Goal: Task Accomplishment & Management: Manage account settings

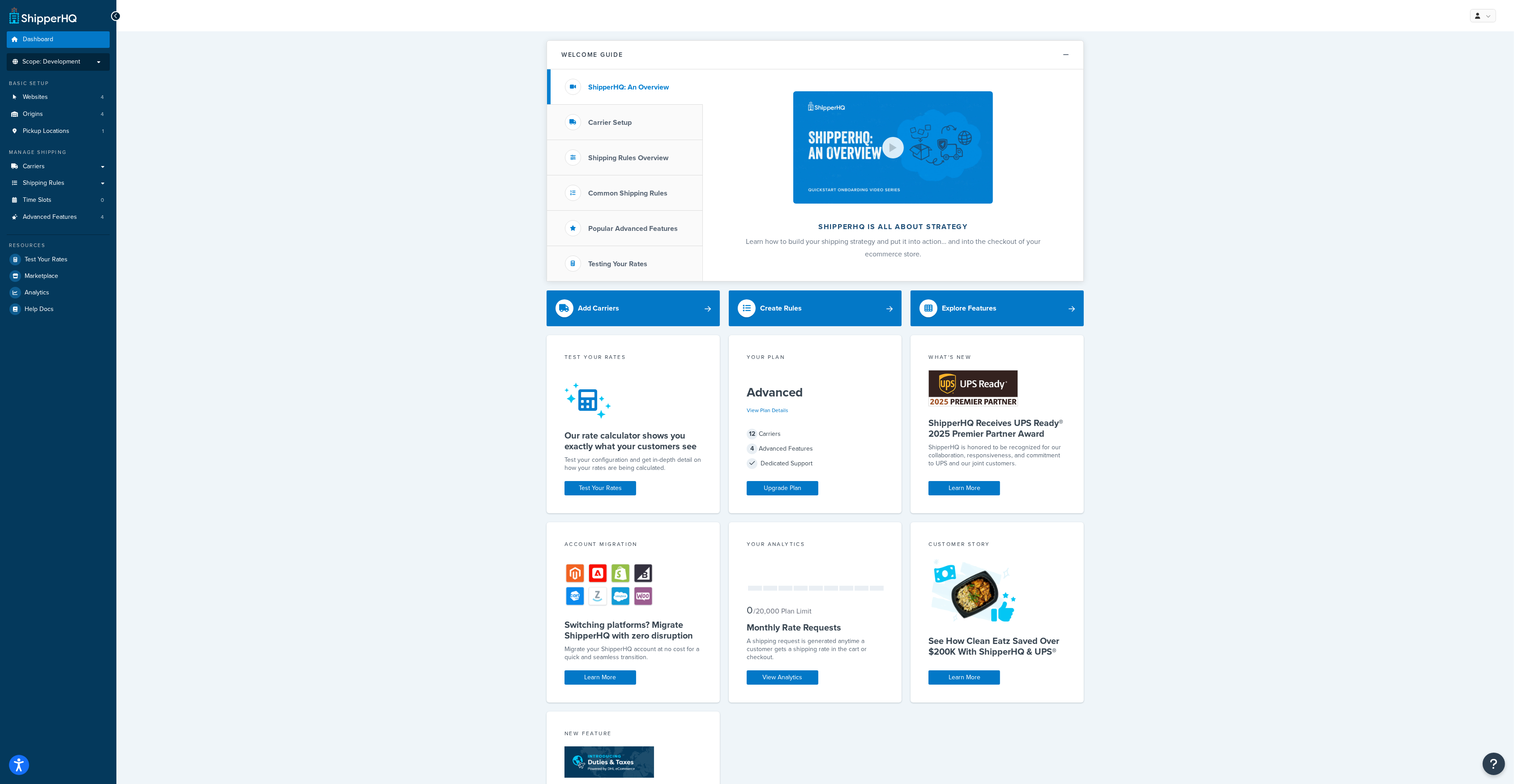
click at [73, 61] on span "Scope: Development" at bounding box center [51, 61] width 58 height 8
click at [28, 75] on span "Live" at bounding box center [28, 78] width 10 height 8
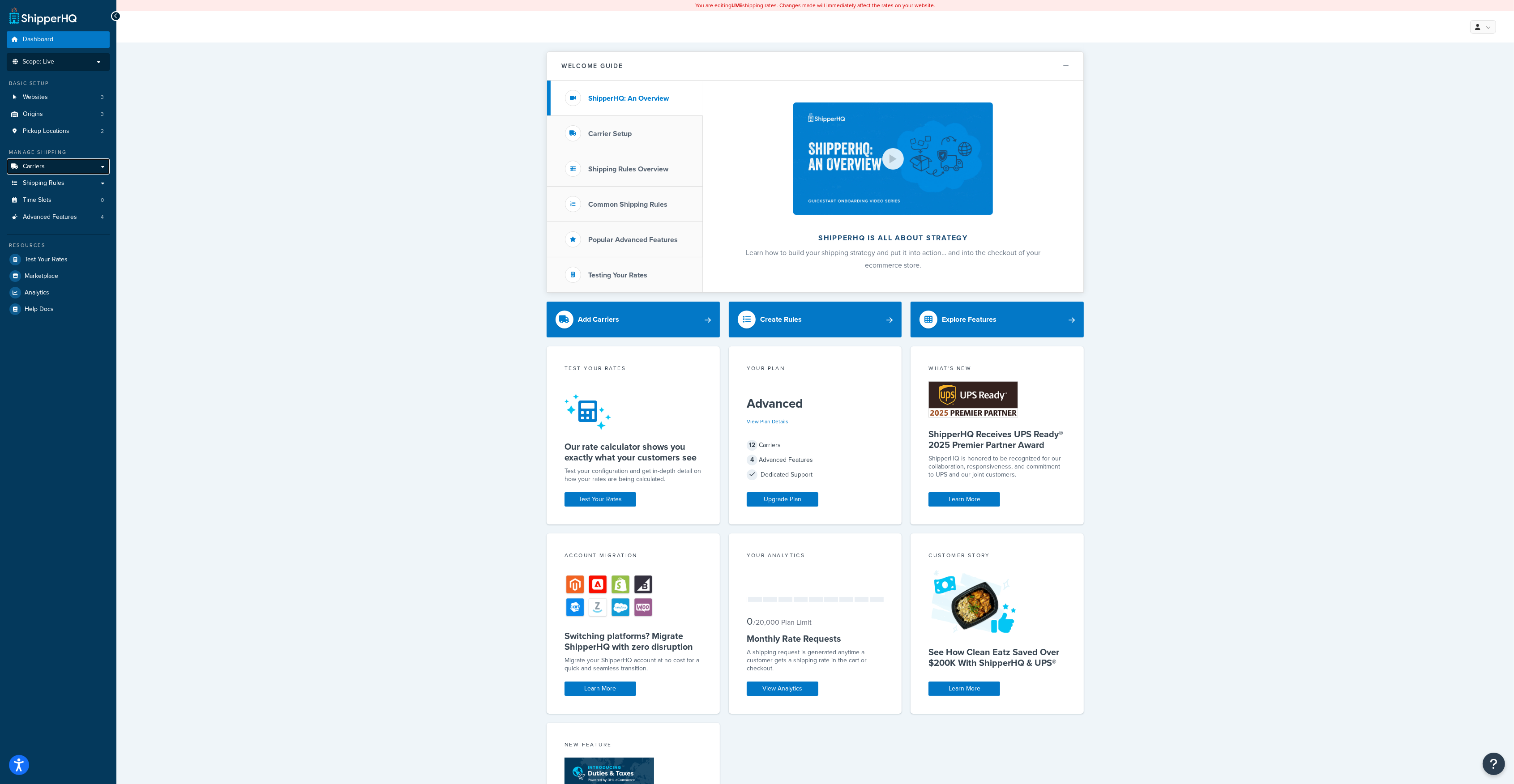
click at [36, 163] on span "Carriers" at bounding box center [34, 167] width 22 height 8
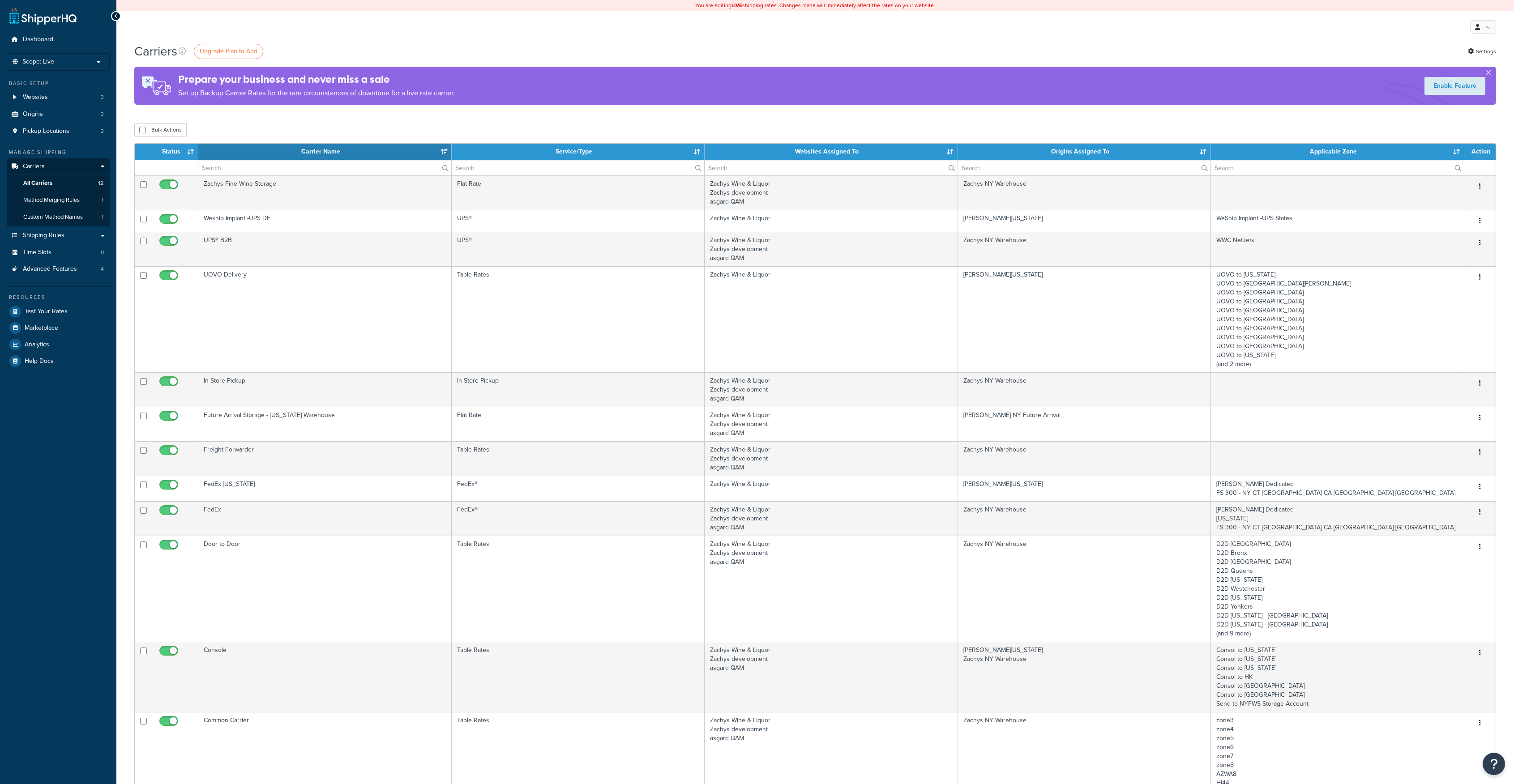
select select "15"
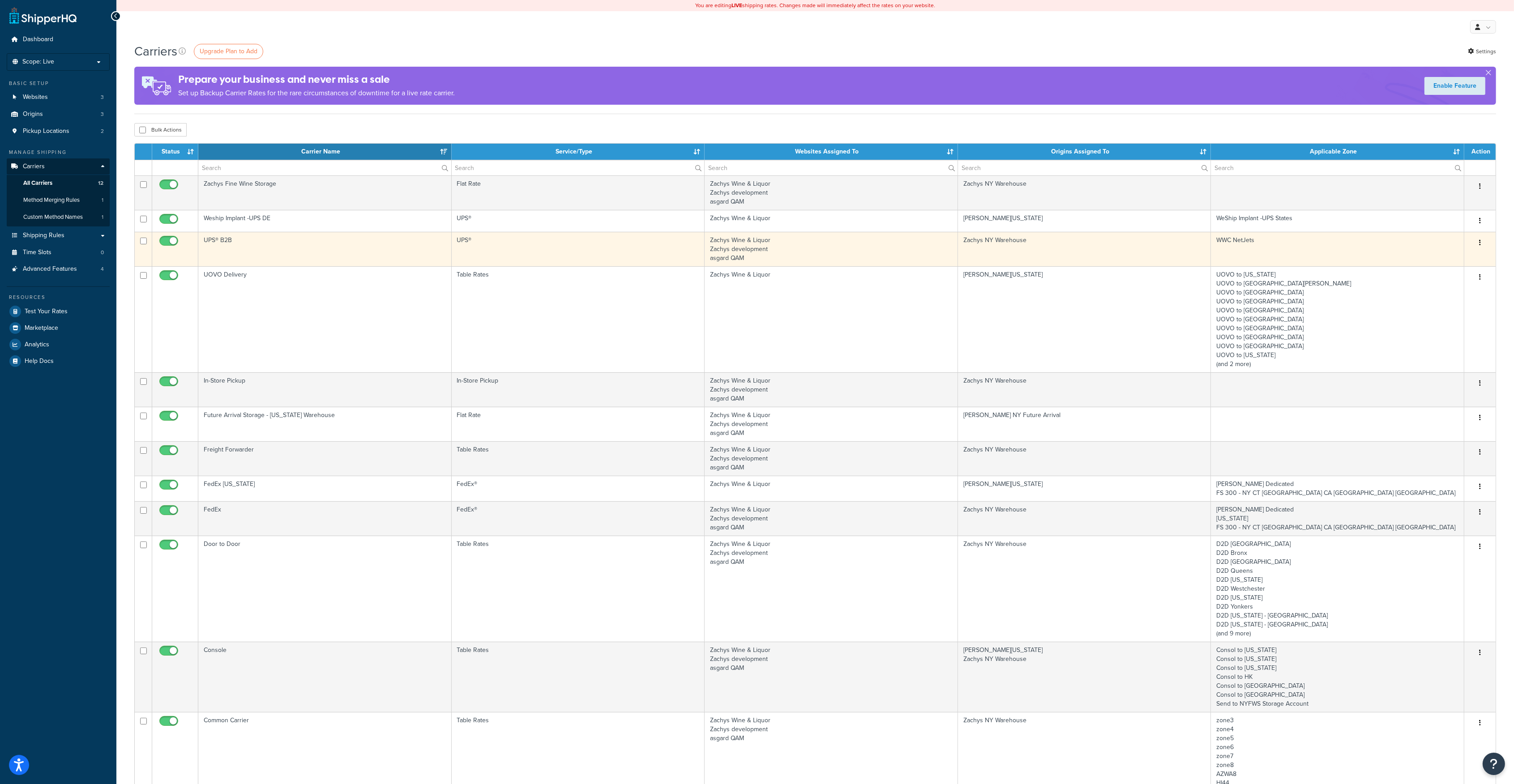
click at [1481, 242] on button "button" at bounding box center [1480, 243] width 12 height 14
click at [1428, 256] on link "Edit" at bounding box center [1444, 260] width 71 height 18
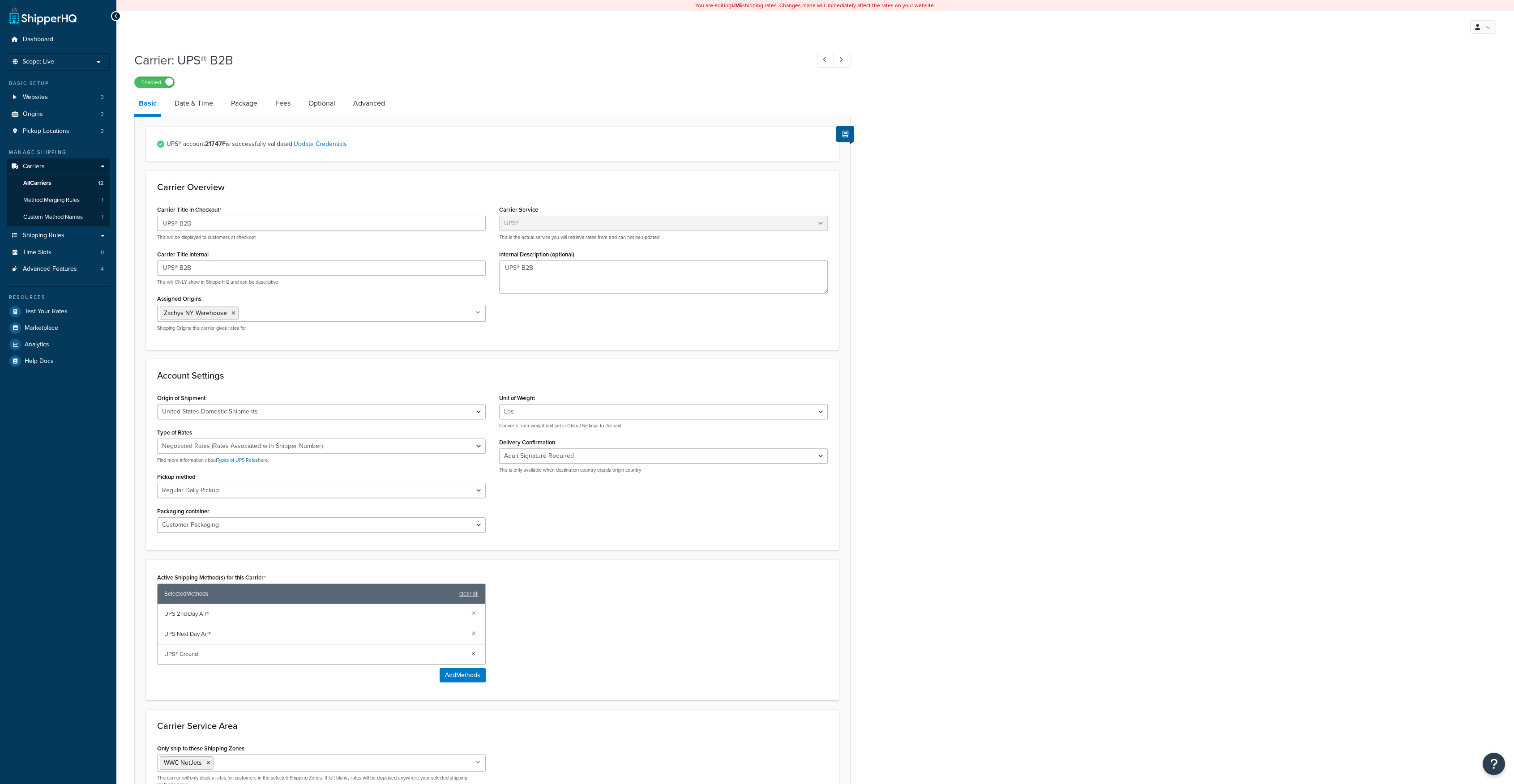
select select "ups"
select select "3"
click at [371, 102] on link "Advanced" at bounding box center [369, 103] width 41 height 21
select select "false"
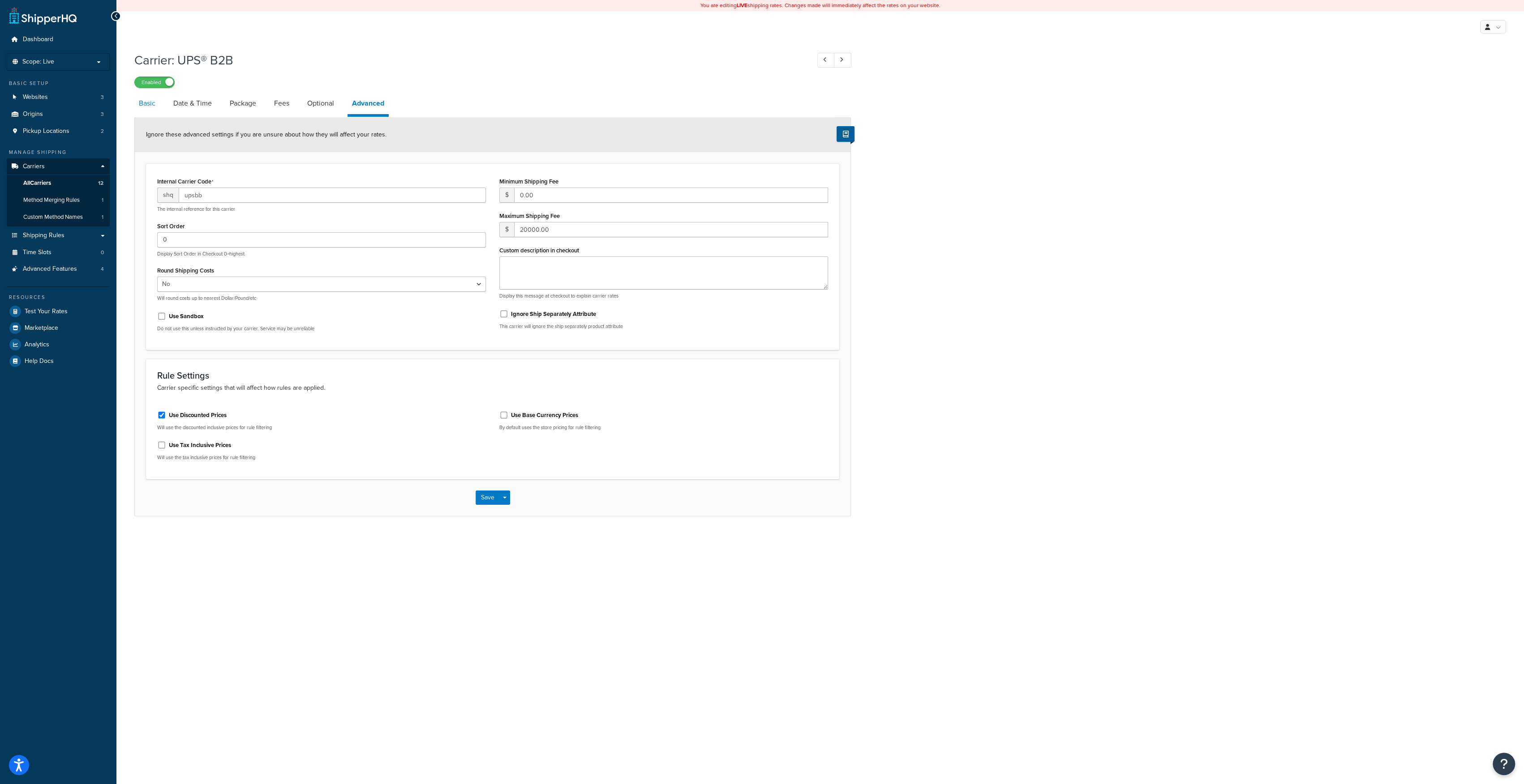
click at [150, 101] on link "Basic" at bounding box center [147, 103] width 25 height 21
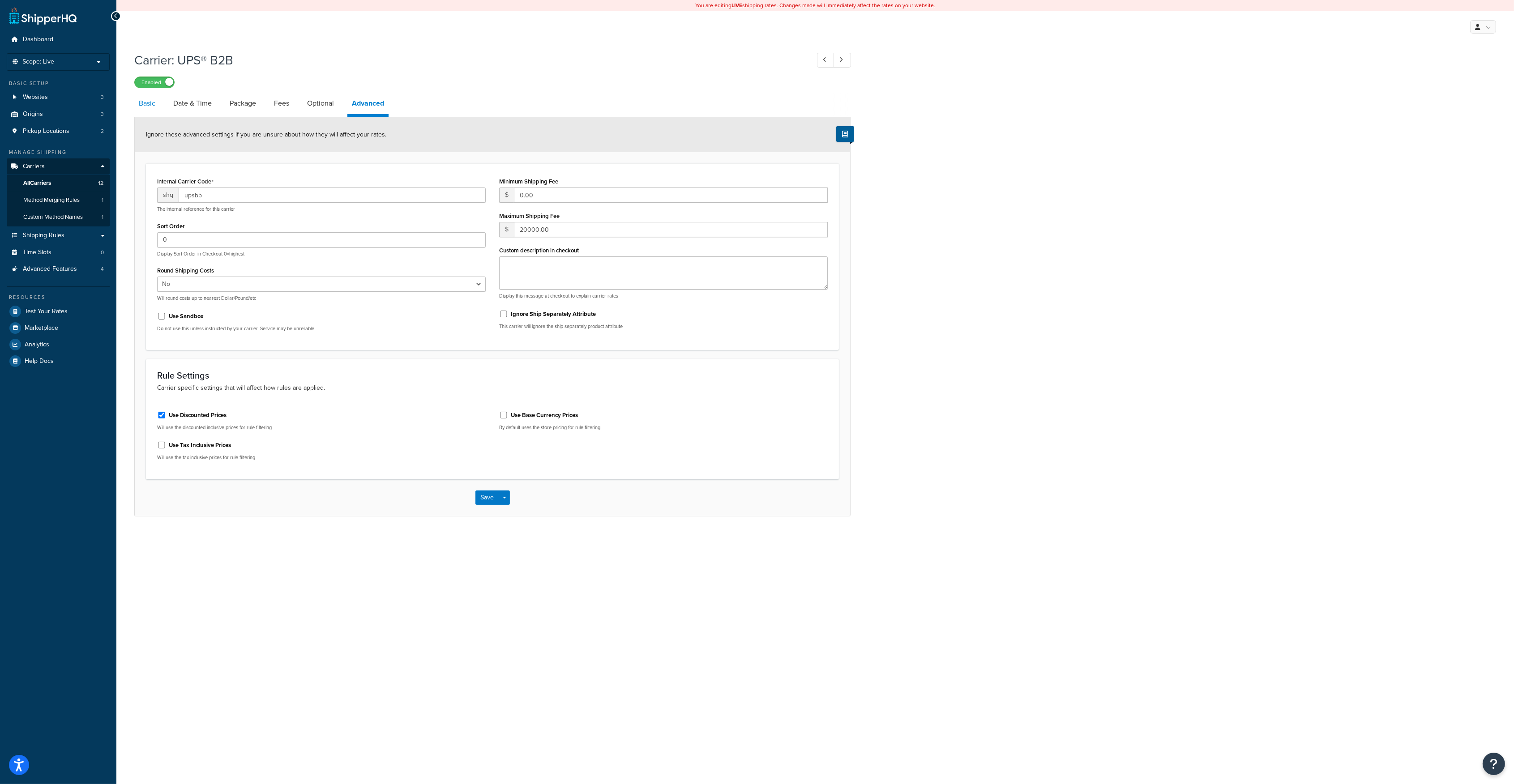
select select "ups"
select select "3"
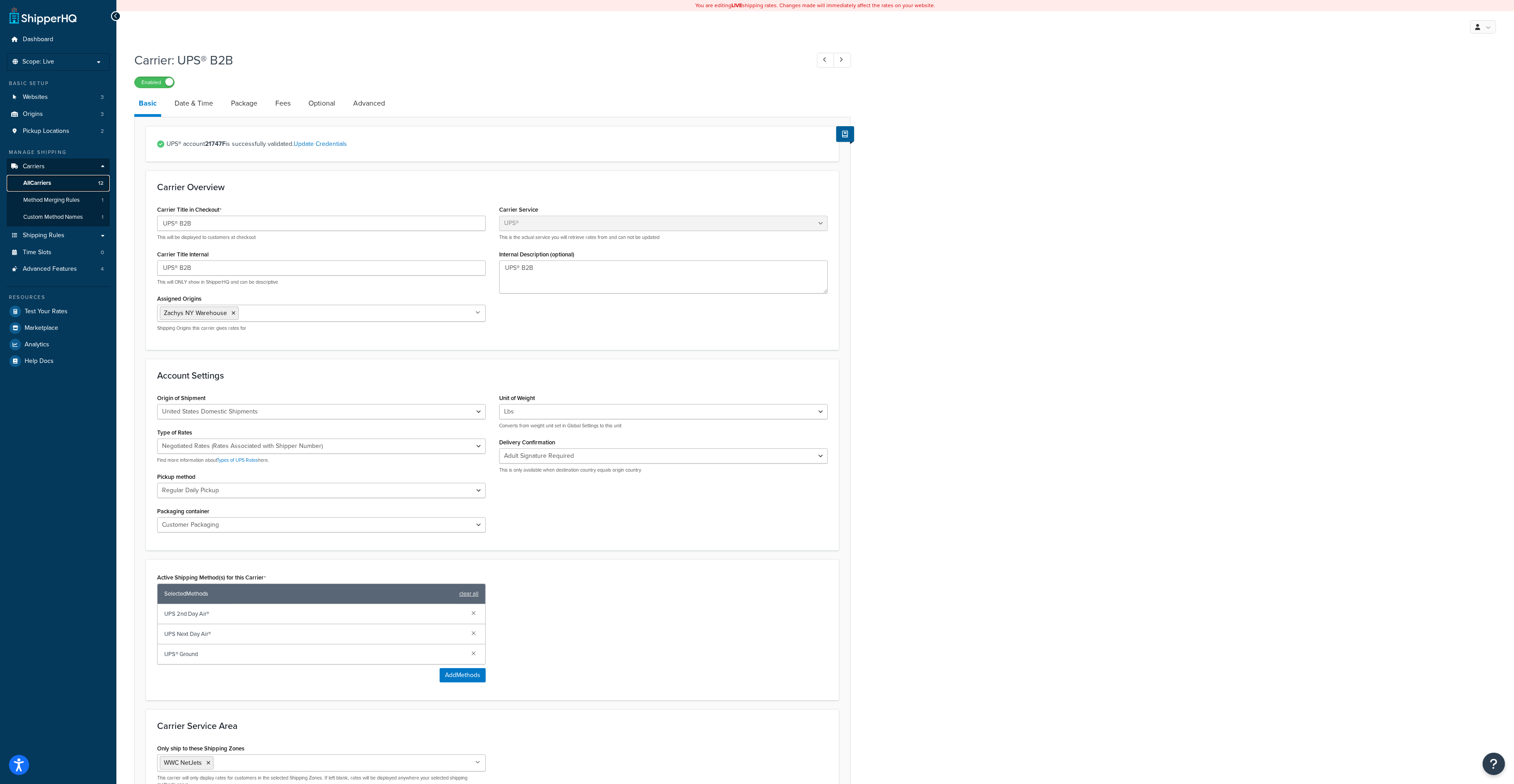
click at [43, 180] on span "All Carriers" at bounding box center [37, 183] width 28 height 8
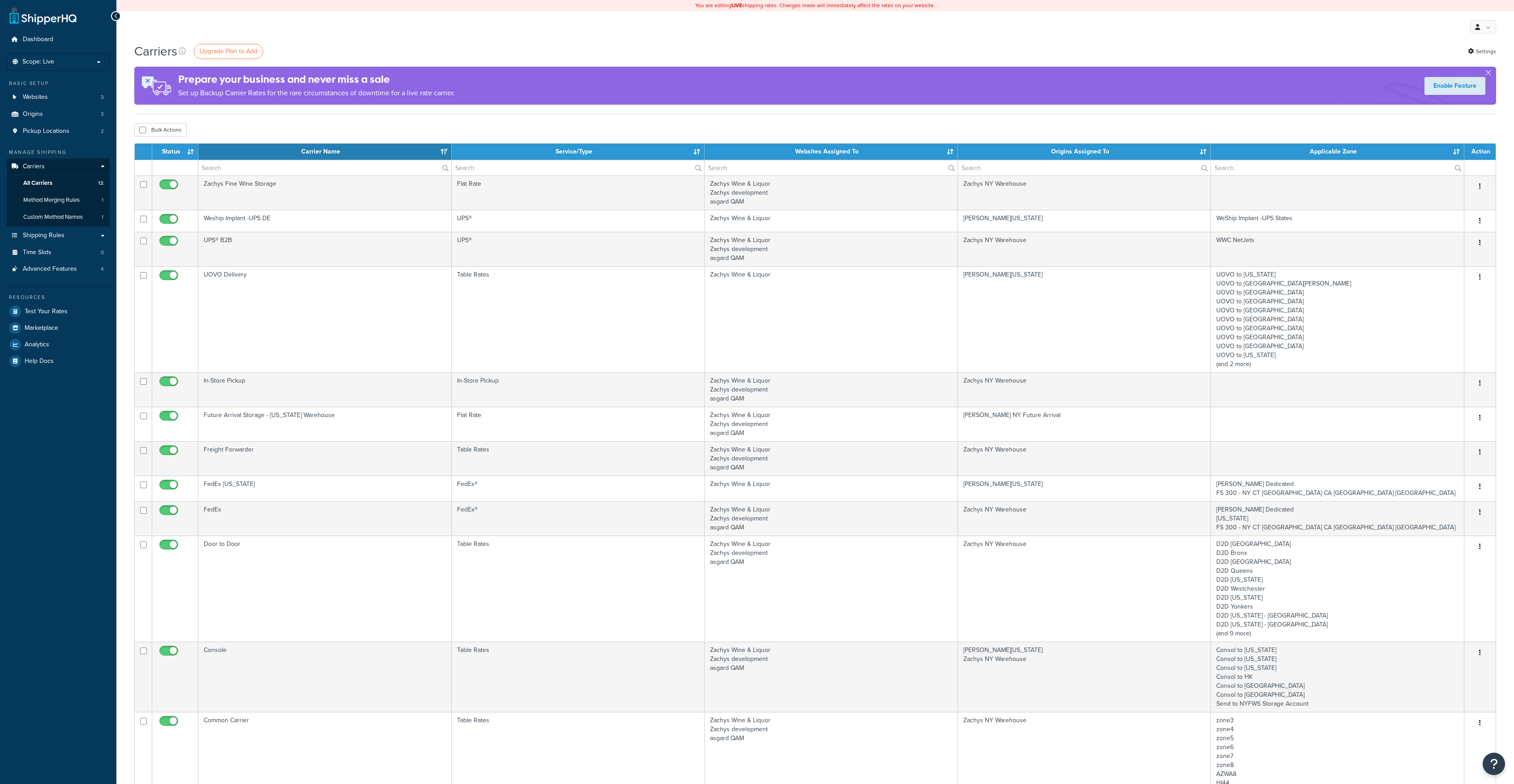
select select "15"
click at [101, 234] on link "Shipping Rules" at bounding box center [58, 236] width 103 height 17
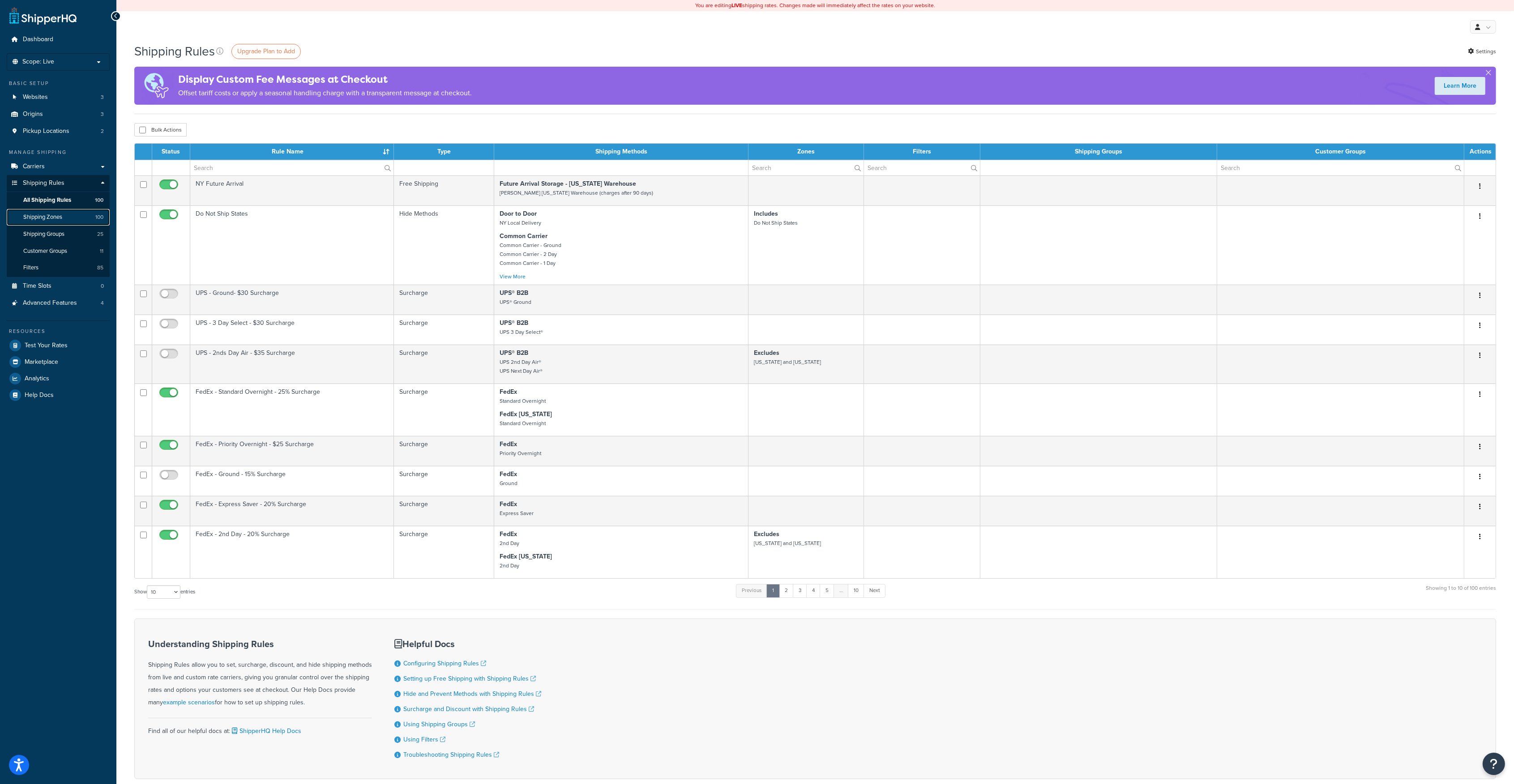
click at [47, 215] on span "Shipping Zones" at bounding box center [43, 217] width 39 height 8
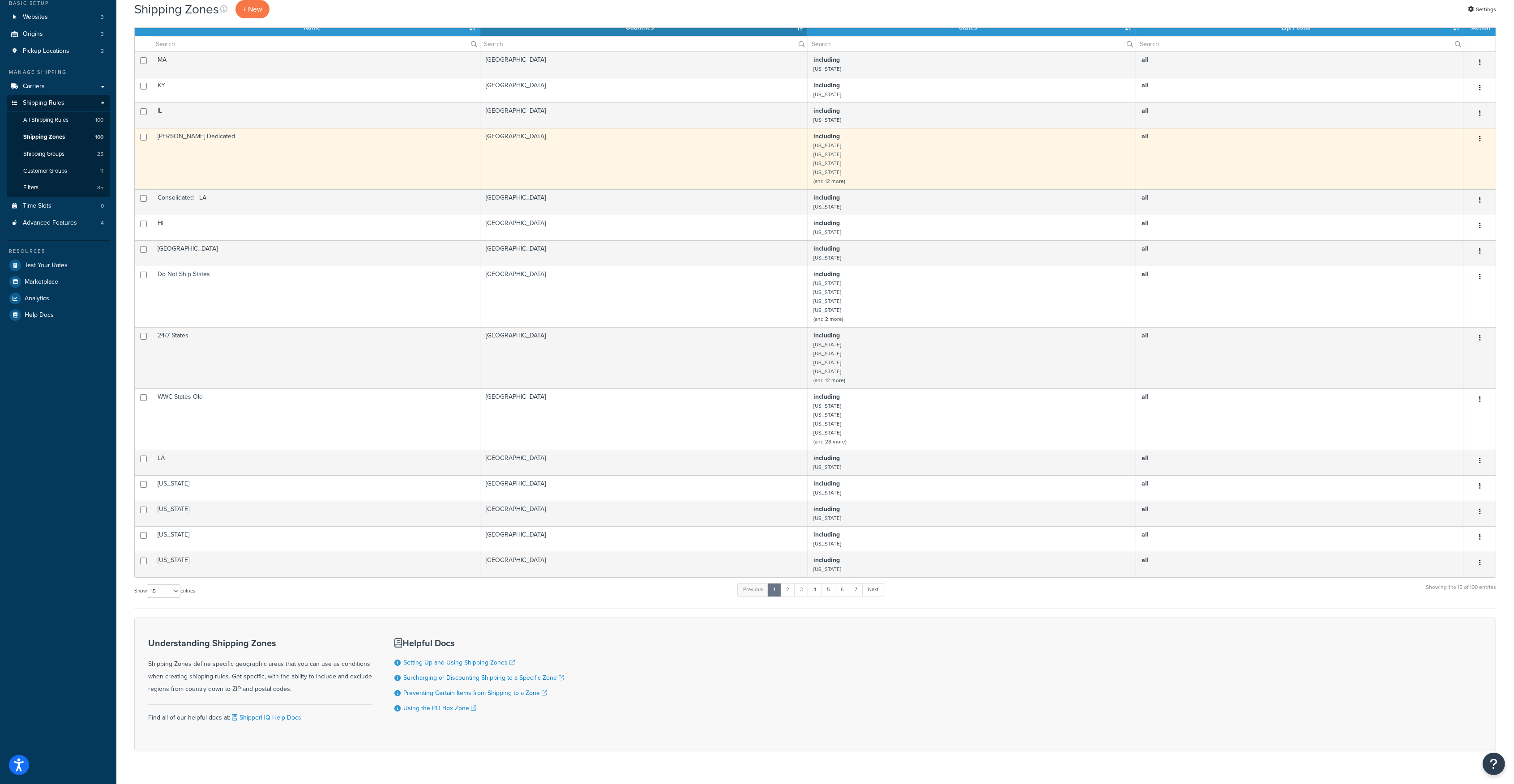
scroll to position [105, 0]
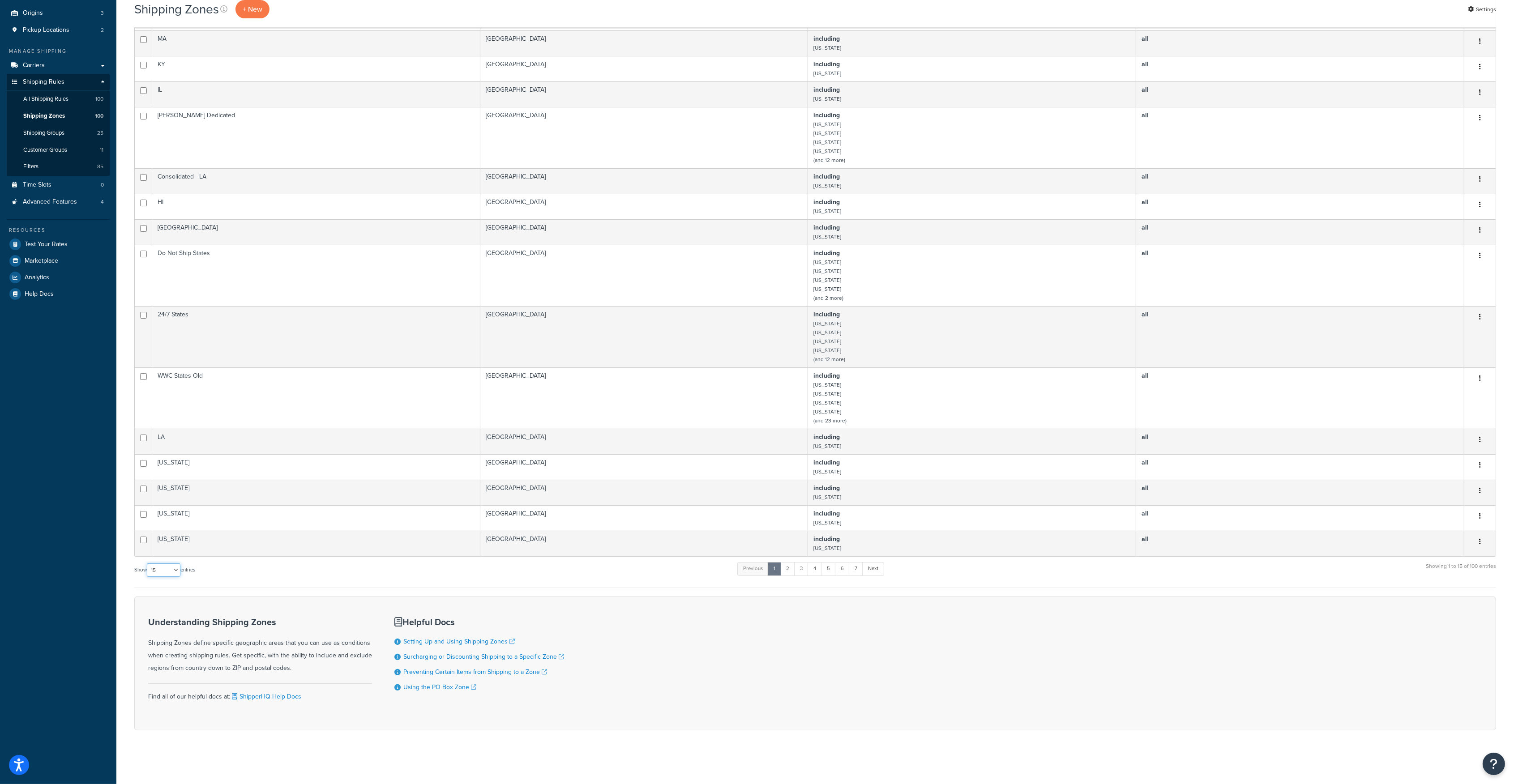
click at [176, 572] on select "10 15 25 50 100" at bounding box center [163, 570] width 34 height 14
select select "100"
click at [148, 577] on select "10 15 25 50 100" at bounding box center [163, 570] width 34 height 14
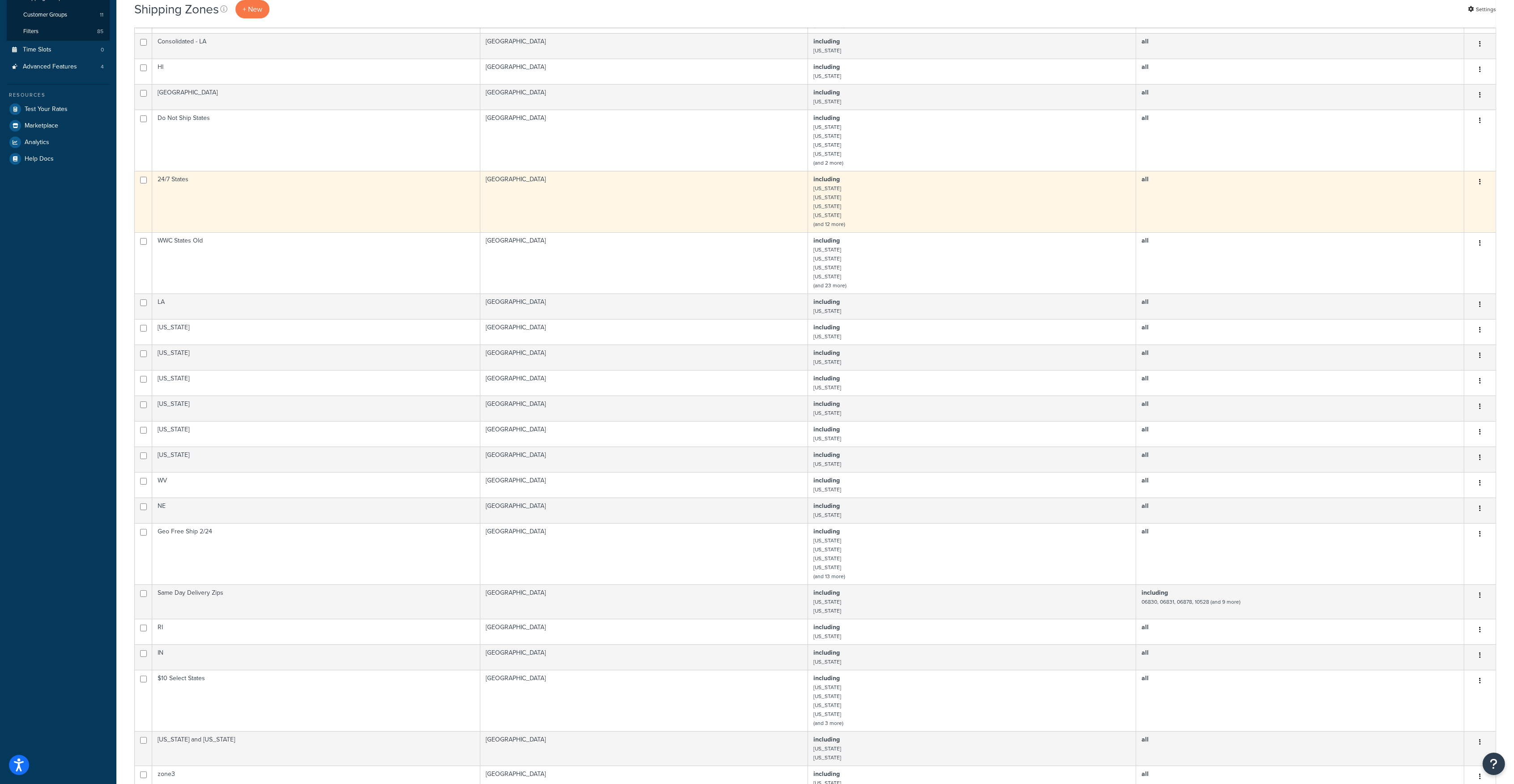
scroll to position [0, 0]
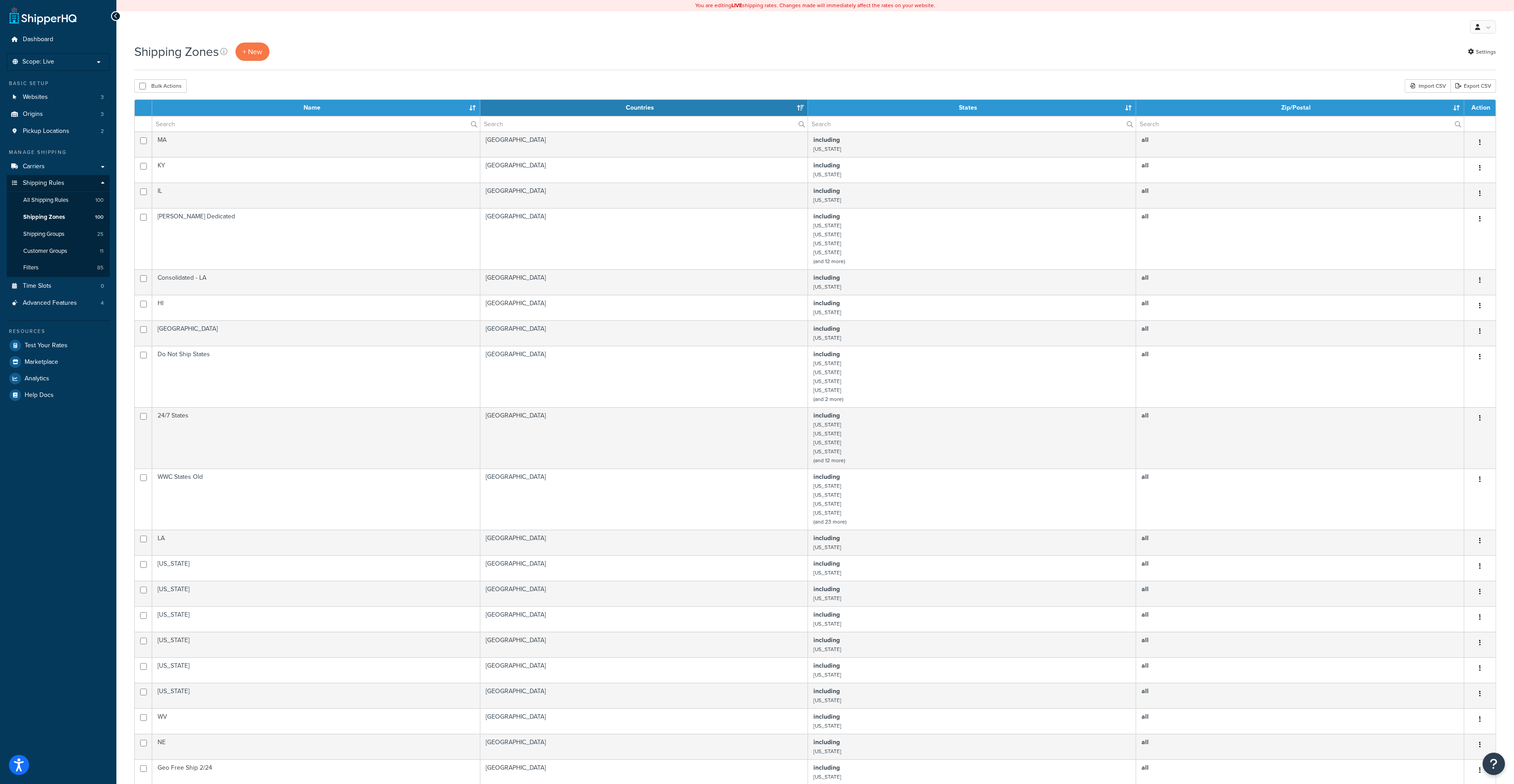
click at [312, 108] on th "Name" at bounding box center [316, 108] width 328 height 16
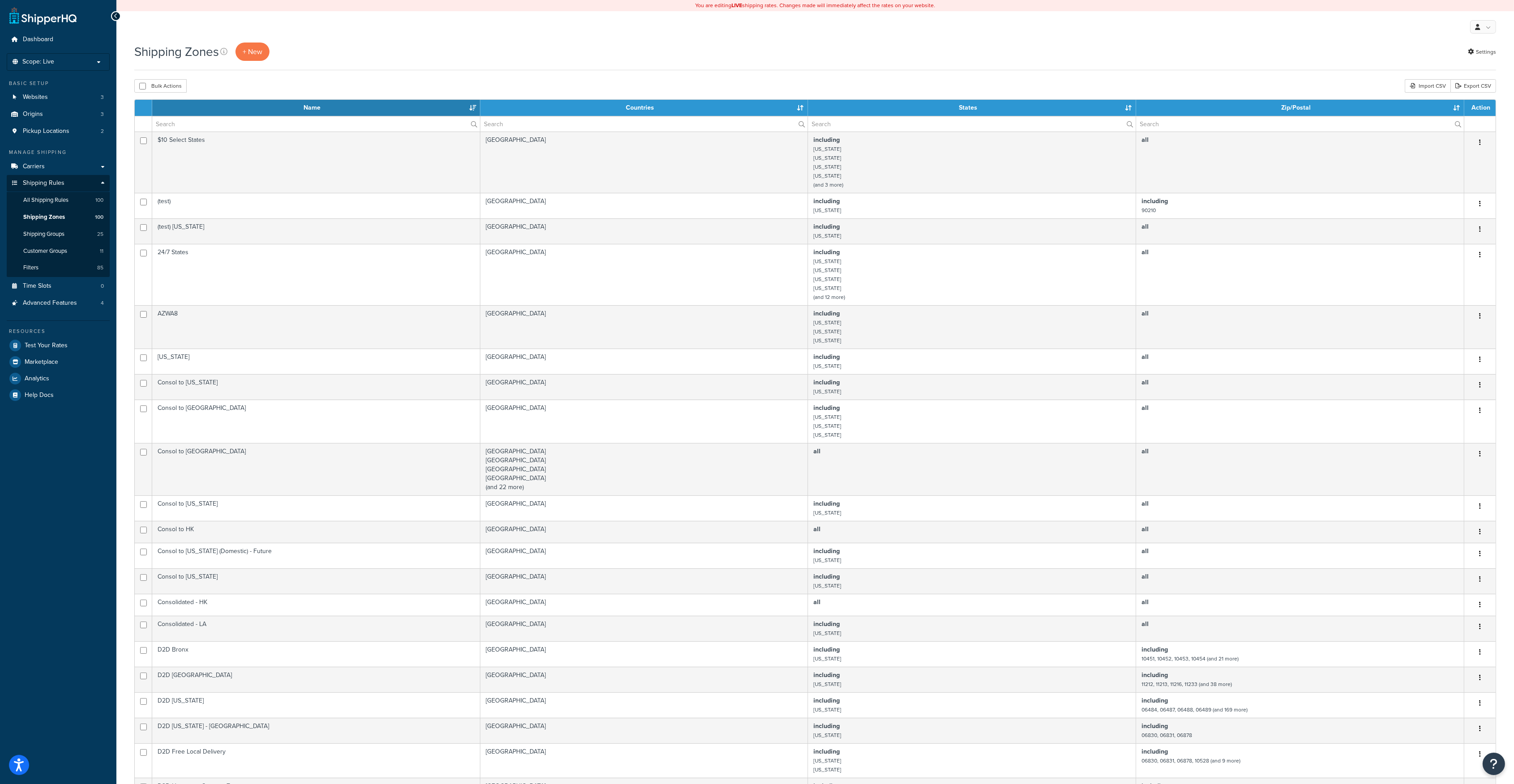
click at [312, 108] on th "Name" at bounding box center [316, 108] width 328 height 16
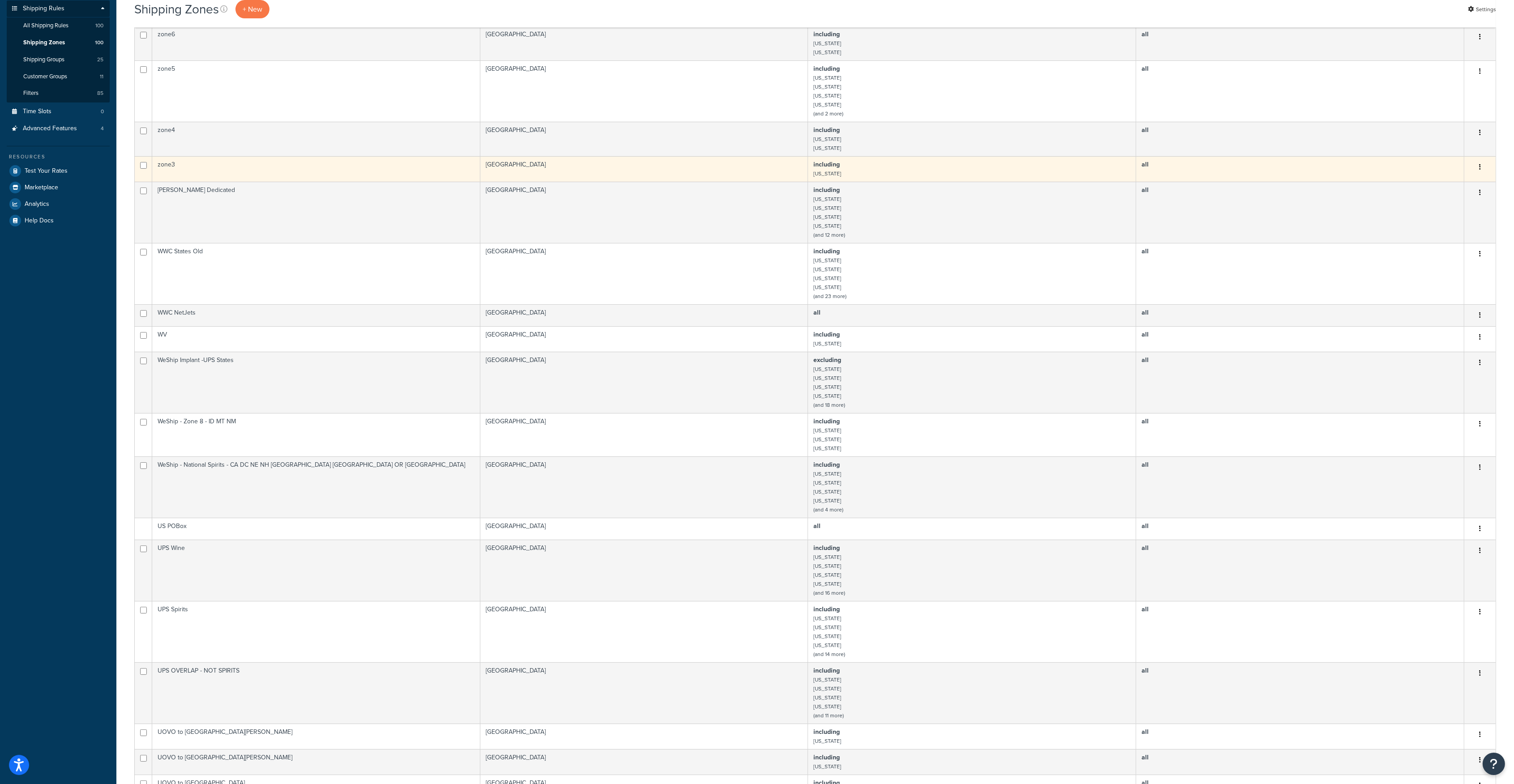
scroll to position [238, 0]
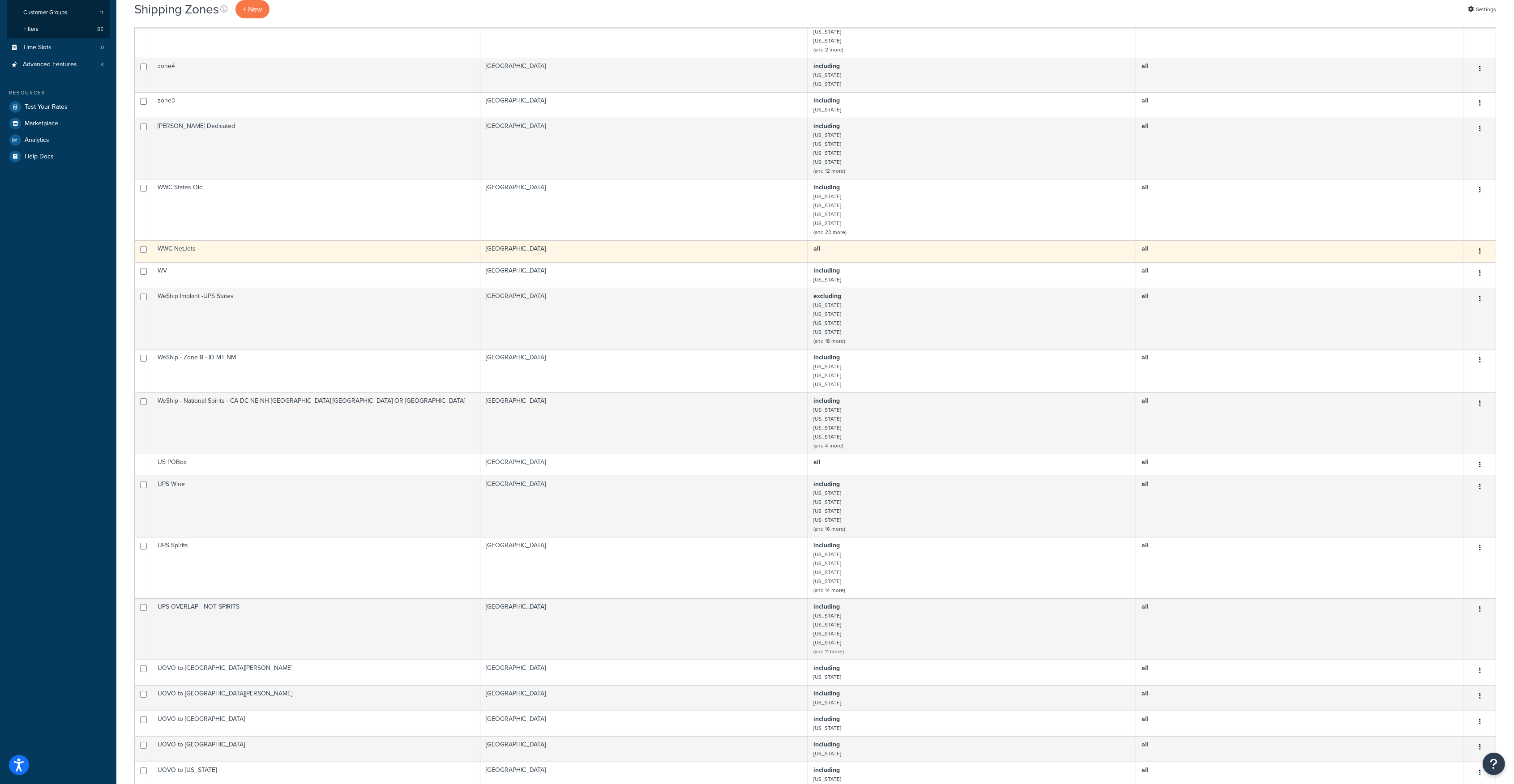
click at [1480, 254] on icon "button" at bounding box center [1480, 251] width 2 height 7
click at [1426, 273] on link "Edit" at bounding box center [1444, 271] width 71 height 18
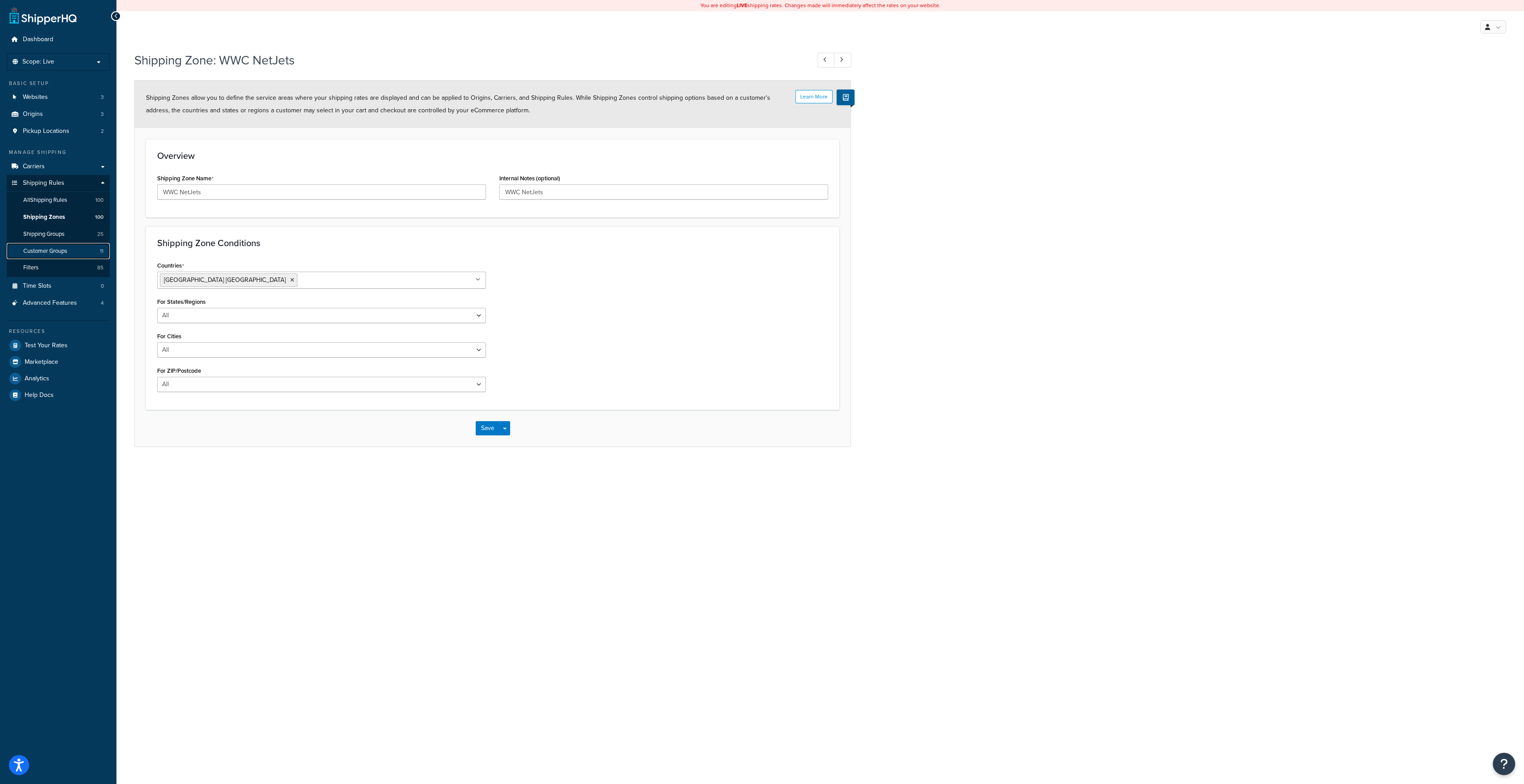
click at [38, 248] on span "Customer Groups" at bounding box center [45, 251] width 44 height 8
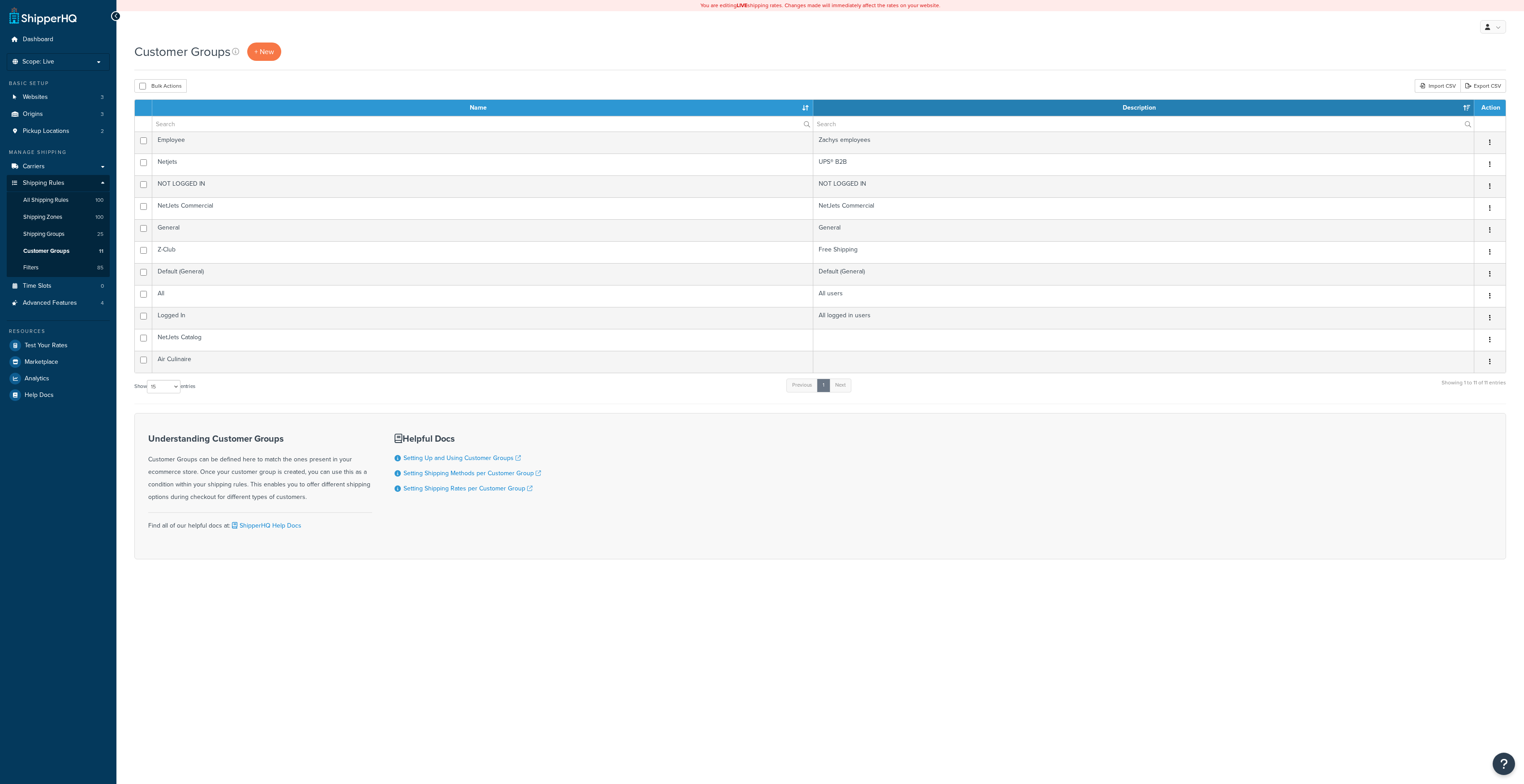
select select "15"
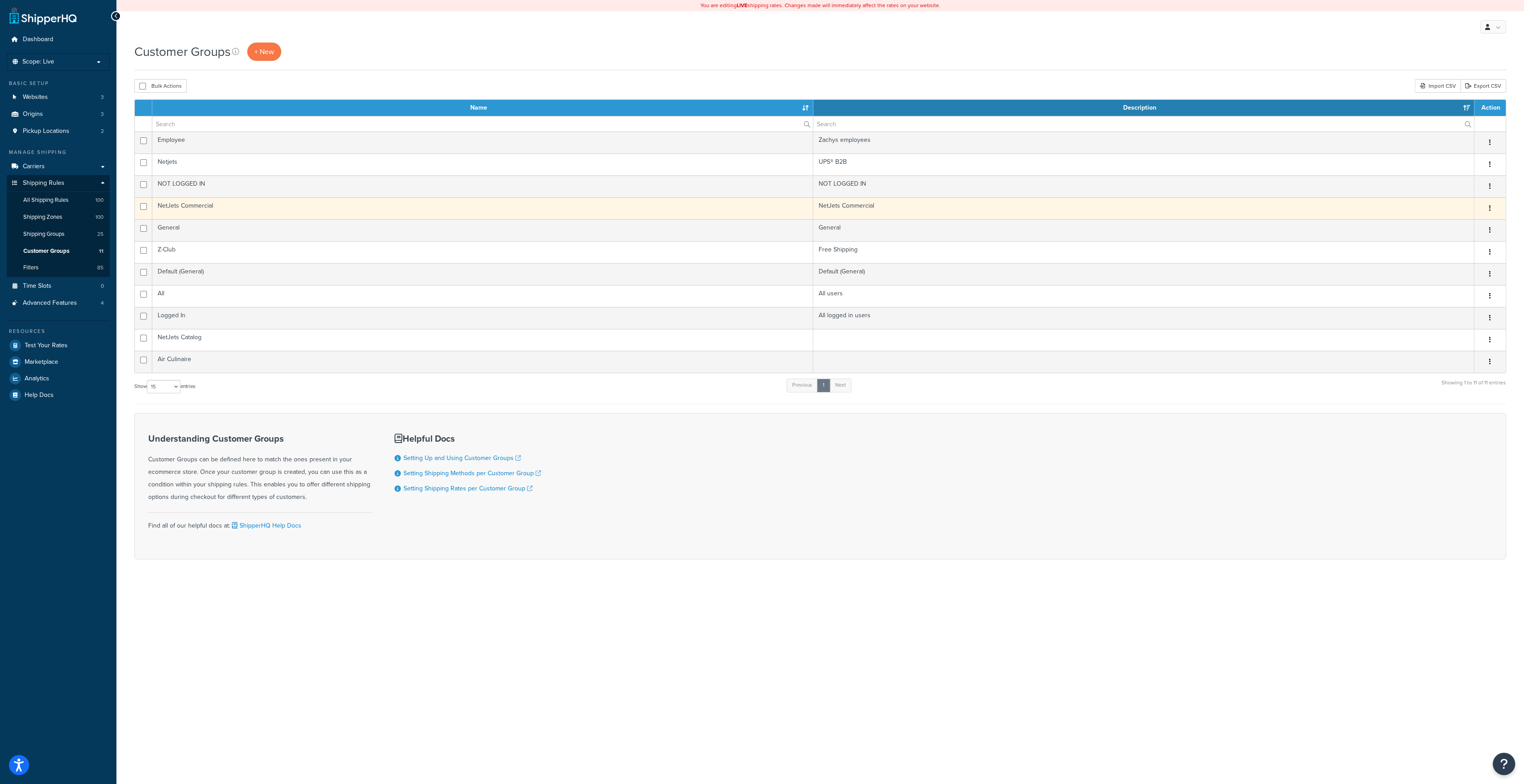
click at [182, 205] on td "NetJets Commercial" at bounding box center [482, 208] width 661 height 22
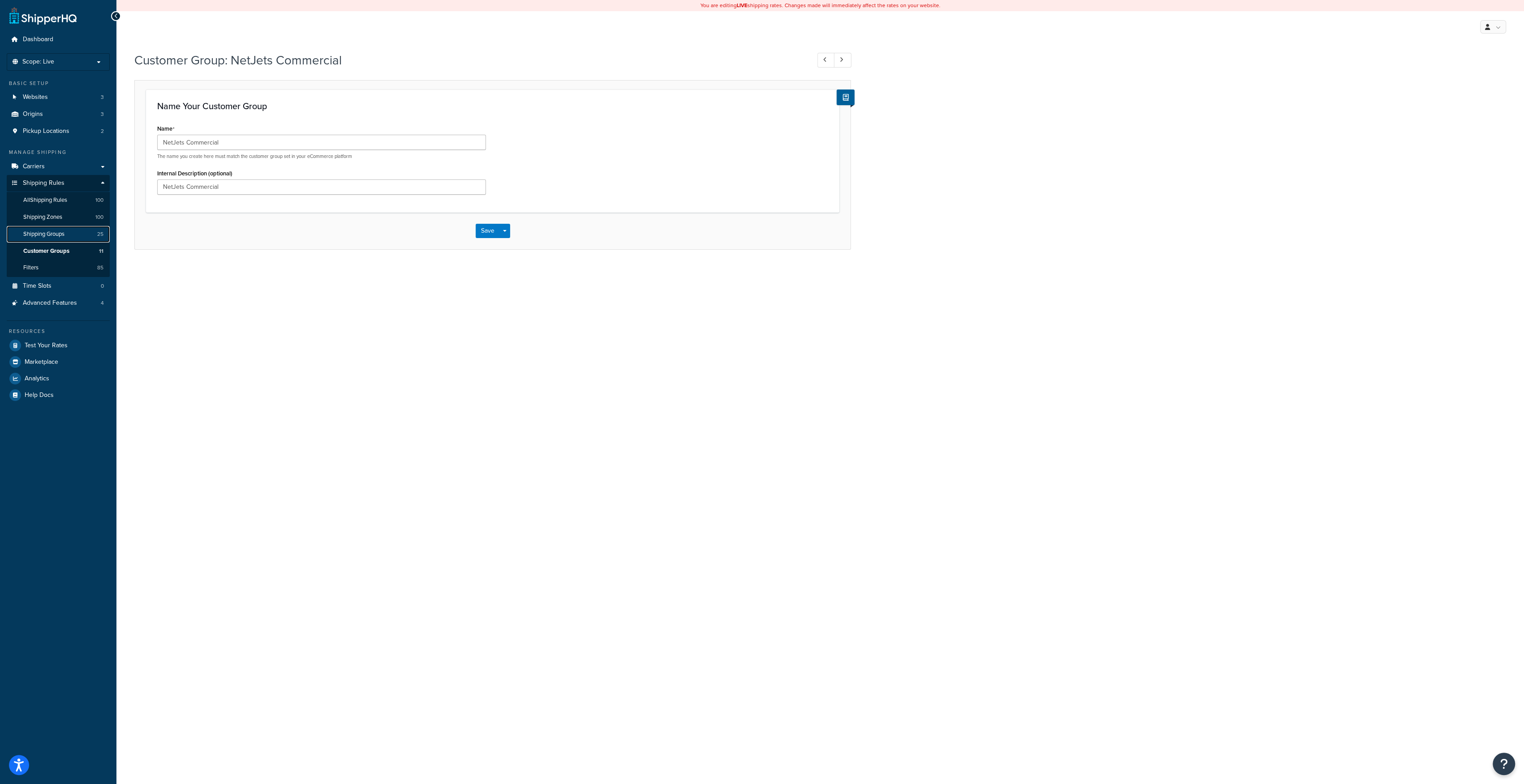
click at [41, 232] on span "Shipping Groups" at bounding box center [44, 234] width 41 height 8
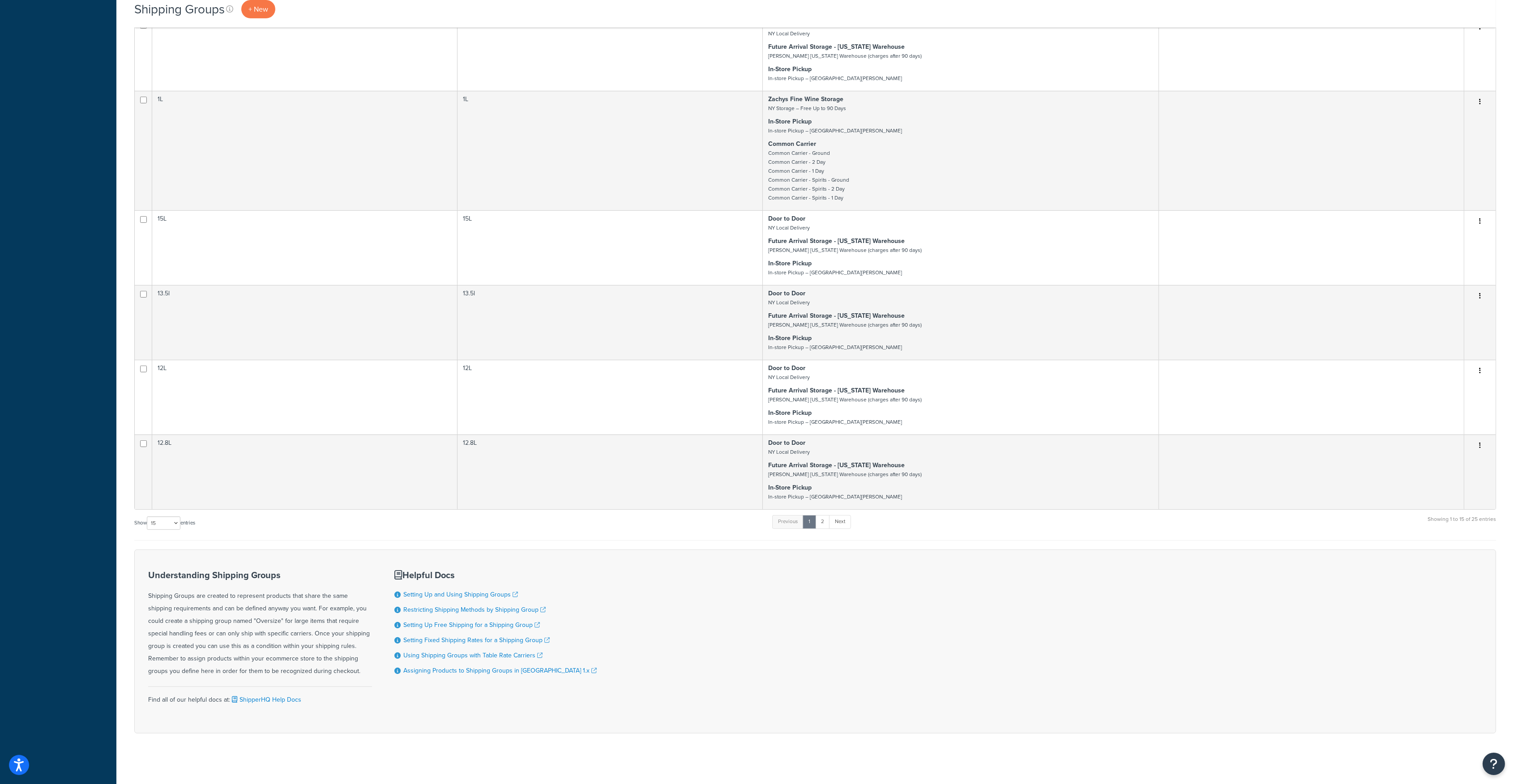
scroll to position [641, 0]
click at [174, 521] on select "10 15 25 50 100" at bounding box center [163, 520] width 34 height 14
select select "25"
click at [148, 527] on select "10 15 25 50 100" at bounding box center [163, 520] width 34 height 14
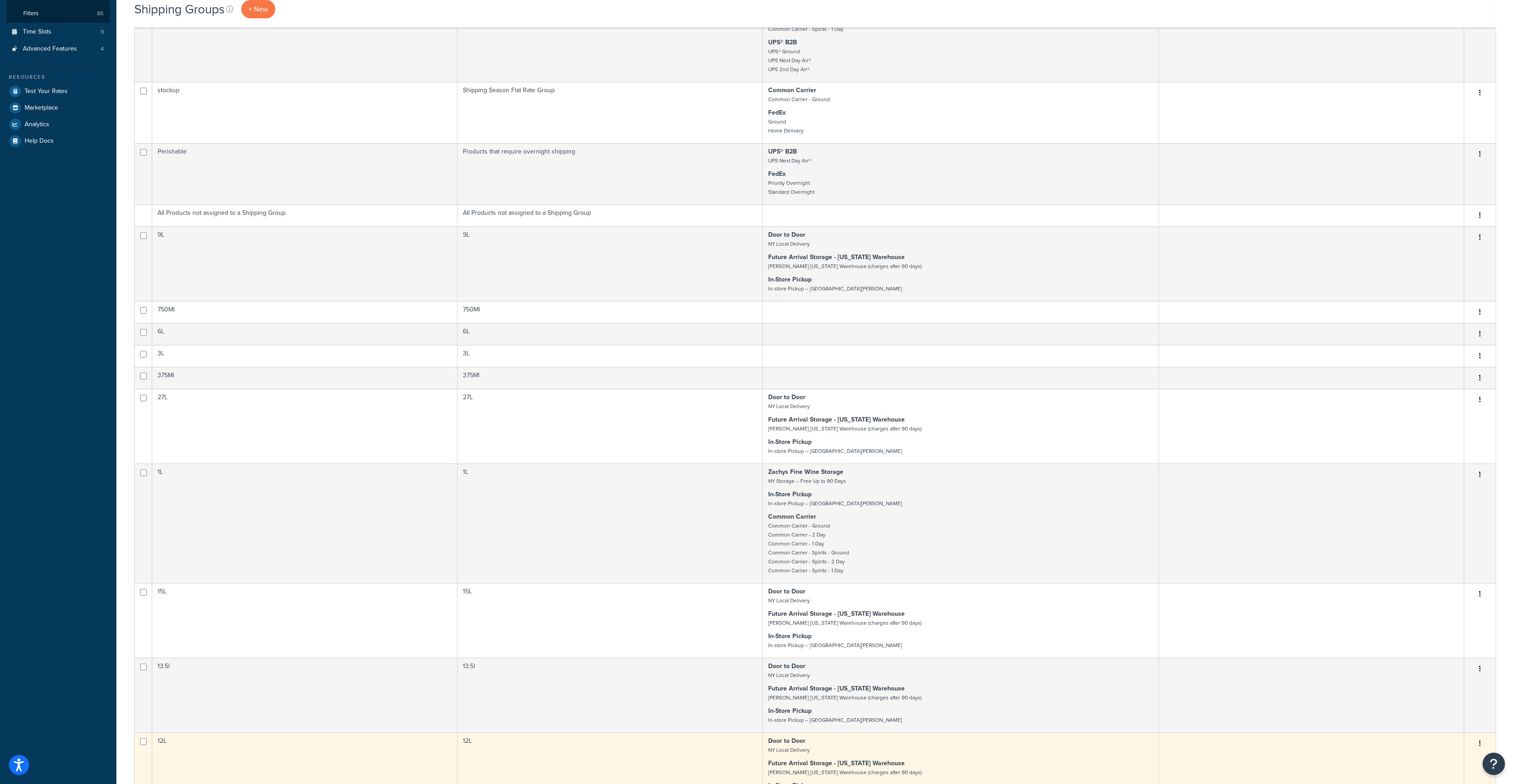
scroll to position [0, 0]
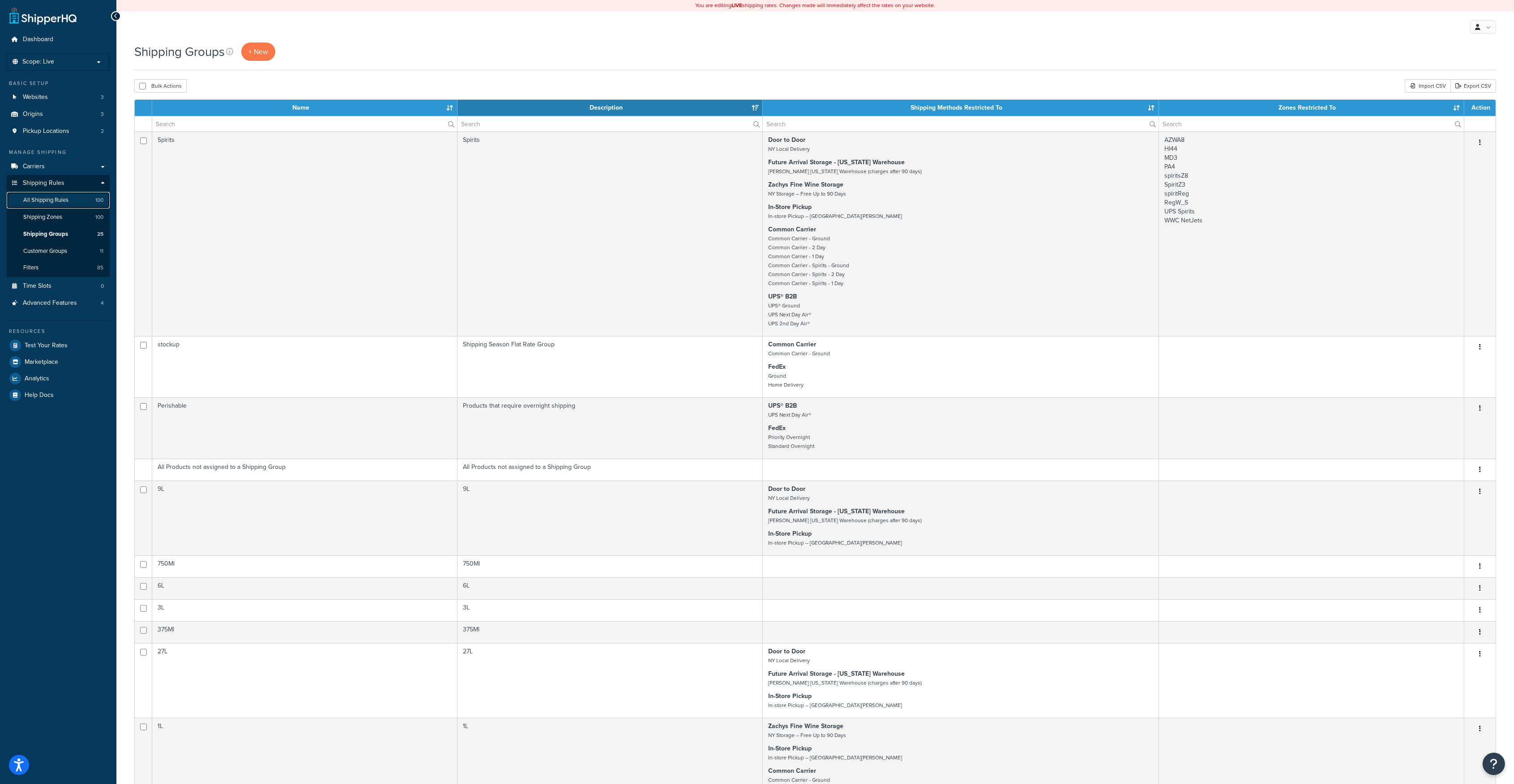
click at [54, 200] on span "All Shipping Rules" at bounding box center [46, 200] width 45 height 8
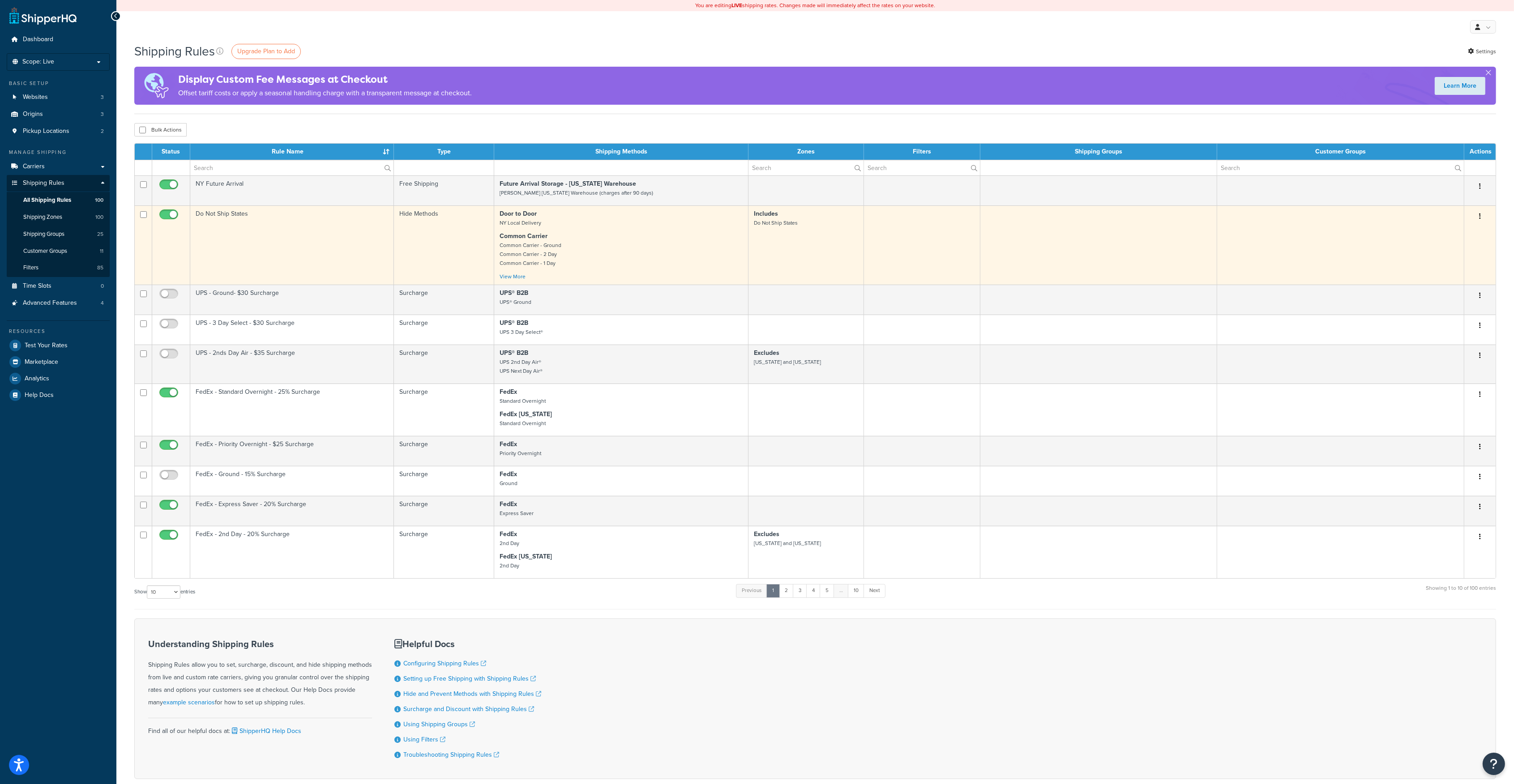
scroll to position [56, 0]
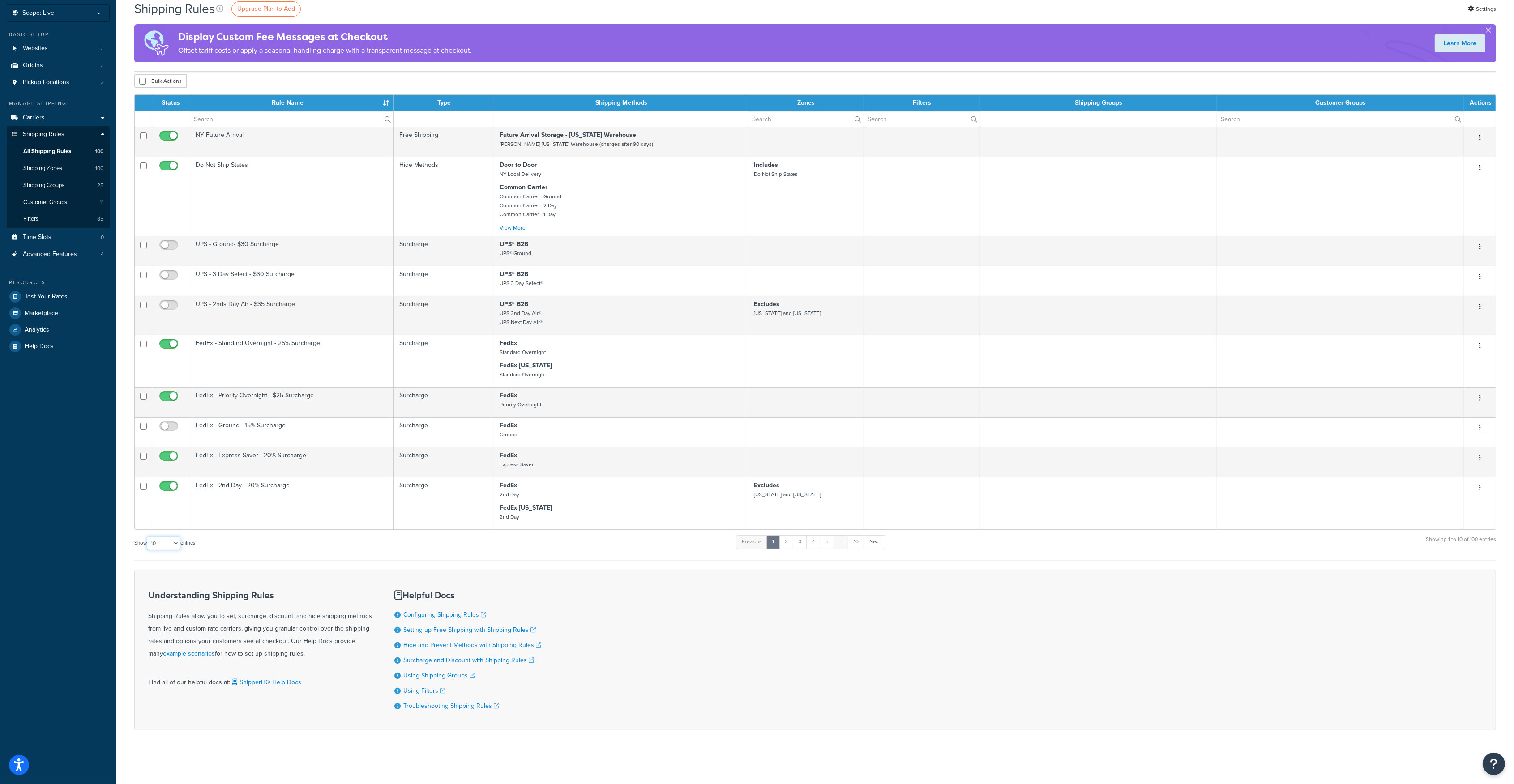
click at [172, 544] on select "10 15 25 50 100 1000" at bounding box center [163, 543] width 34 height 14
select select "1000"
click at [148, 537] on select "10 15 25 50 100 1000" at bounding box center [163, 543] width 34 height 14
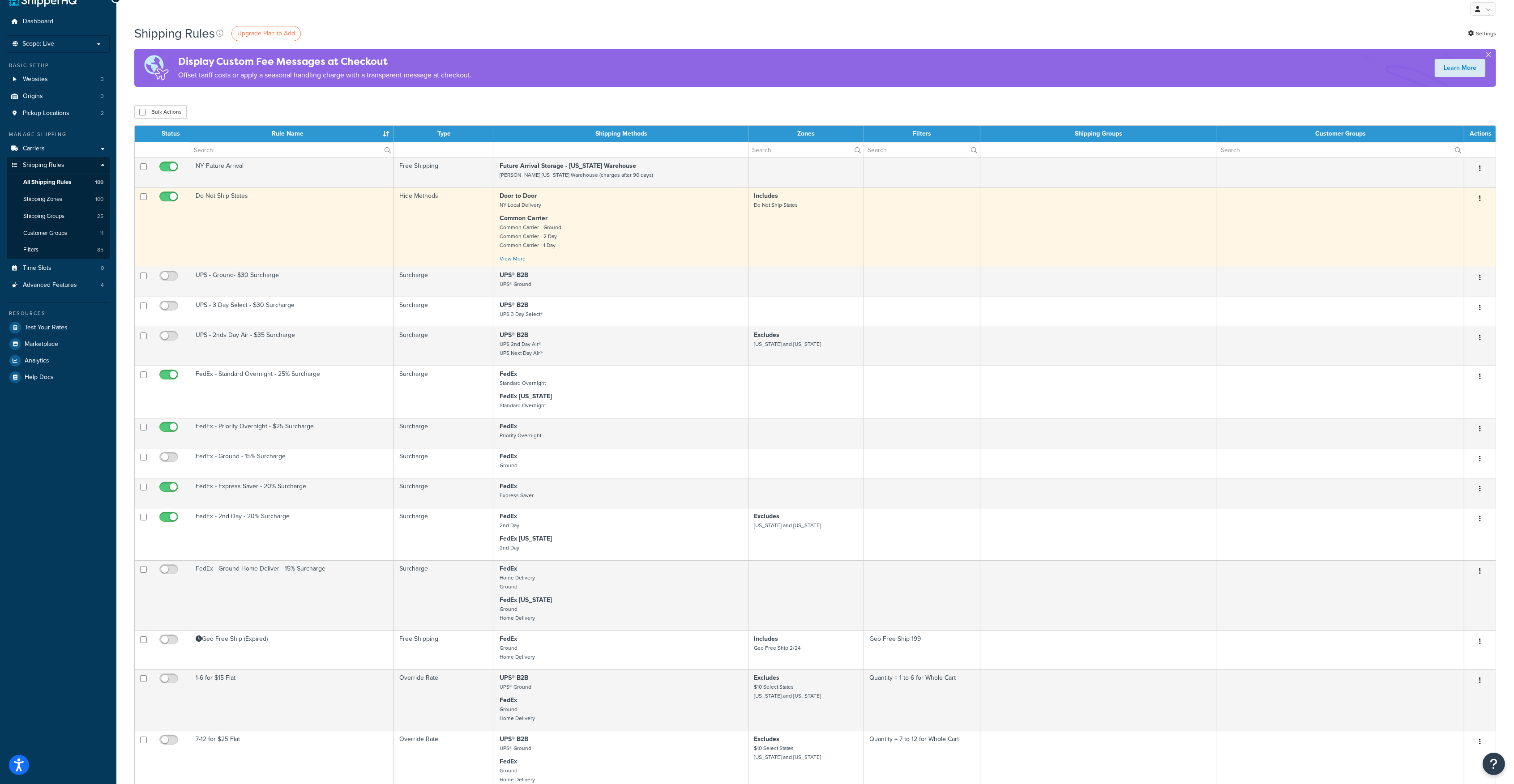
scroll to position [0, 0]
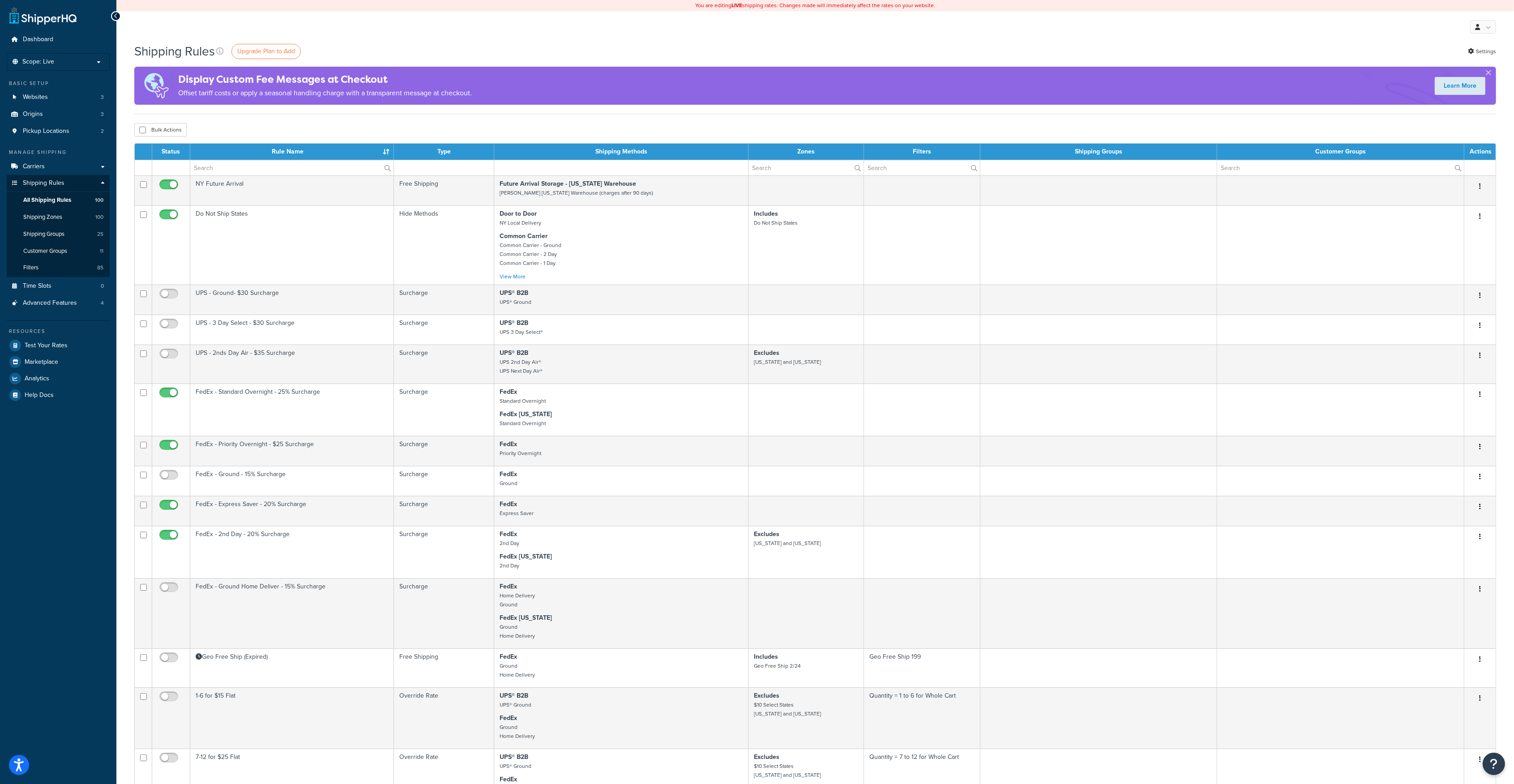
click at [169, 151] on th "Status" at bounding box center [171, 151] width 38 height 16
click at [29, 268] on span "Filters" at bounding box center [31, 268] width 15 height 8
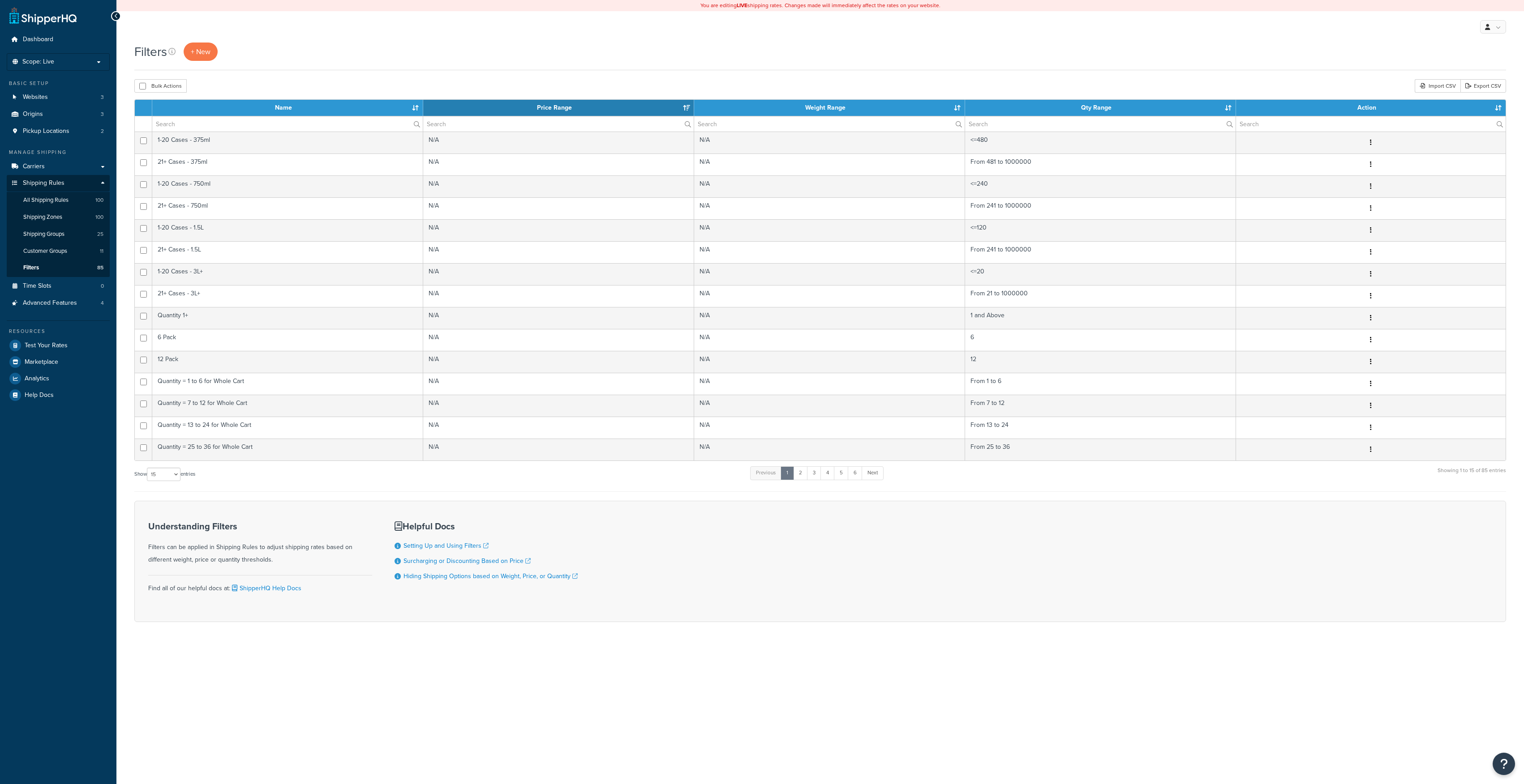
select select "15"
